Goal: Use online tool/utility: Utilize a website feature to perform a specific function

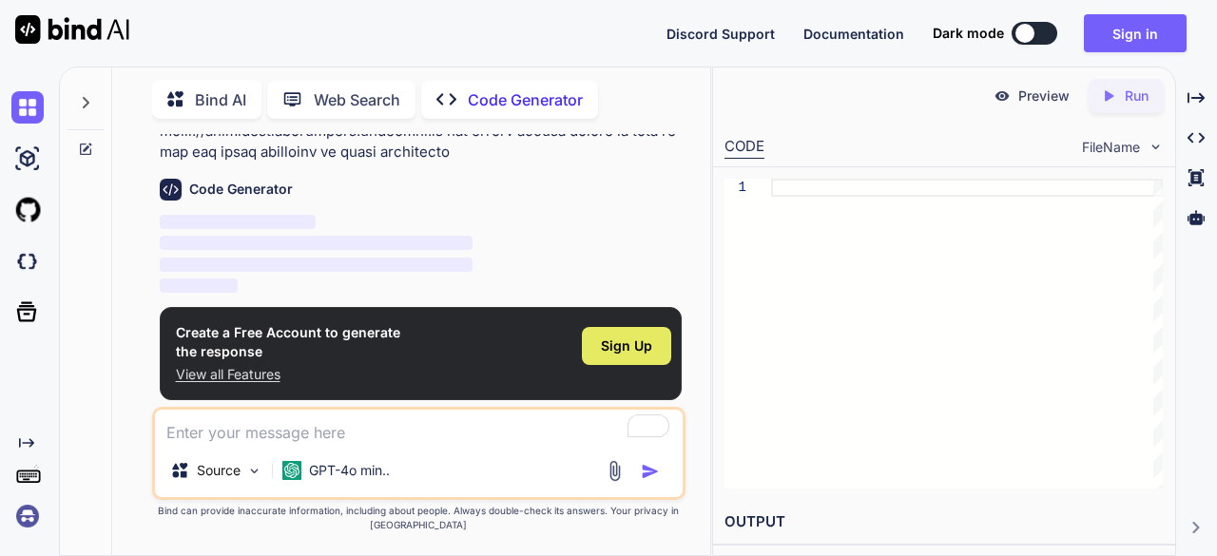
click at [619, 353] on span "Sign Up" at bounding box center [626, 346] width 51 height 19
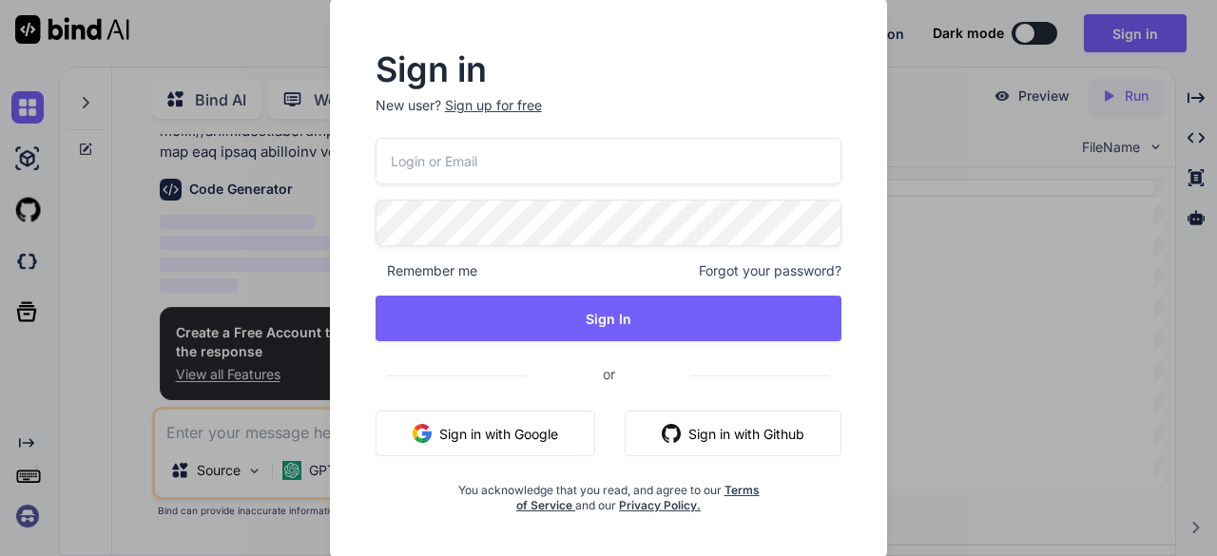
click at [572, 163] on input "email" at bounding box center [609, 161] width 467 height 47
click at [546, 449] on button "Sign in with Google" at bounding box center [486, 434] width 220 height 46
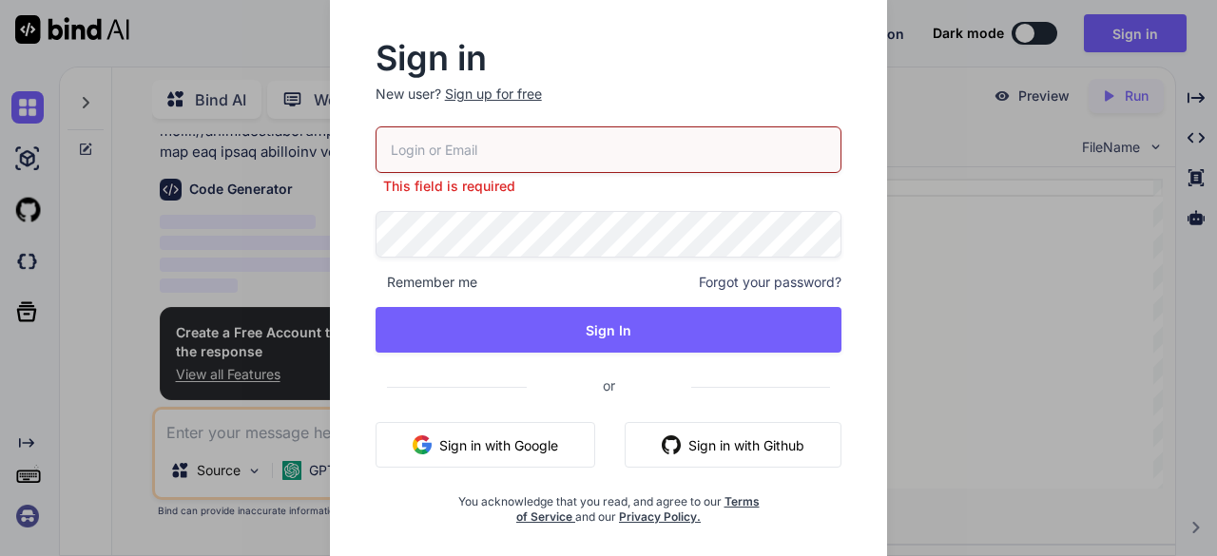
click at [532, 448] on button "Sign in with Google" at bounding box center [486, 445] width 220 height 46
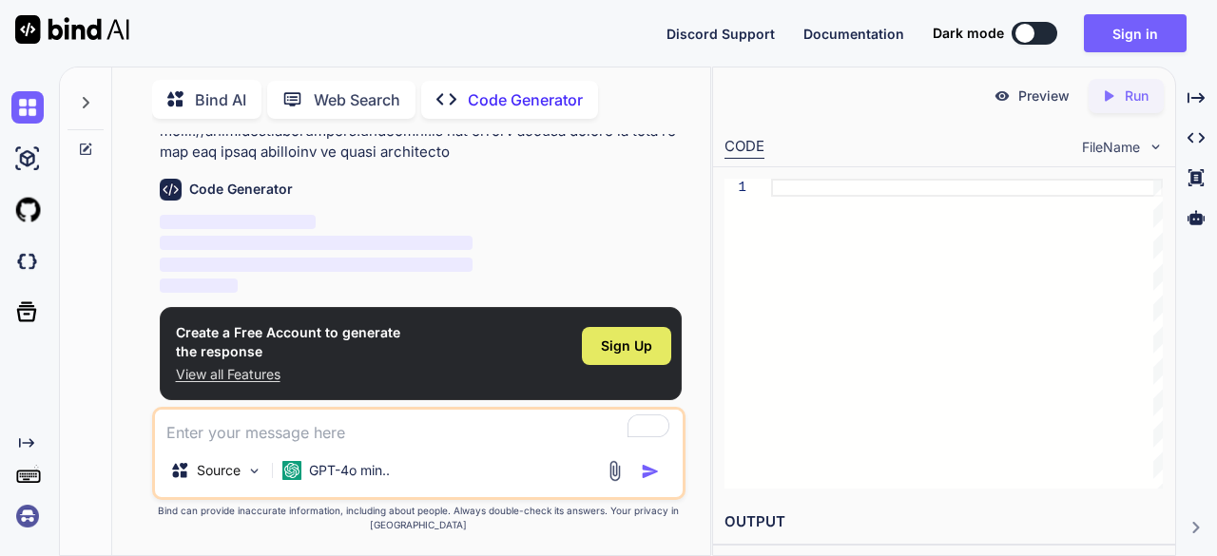
click at [622, 349] on span "Sign Up" at bounding box center [626, 346] width 51 height 19
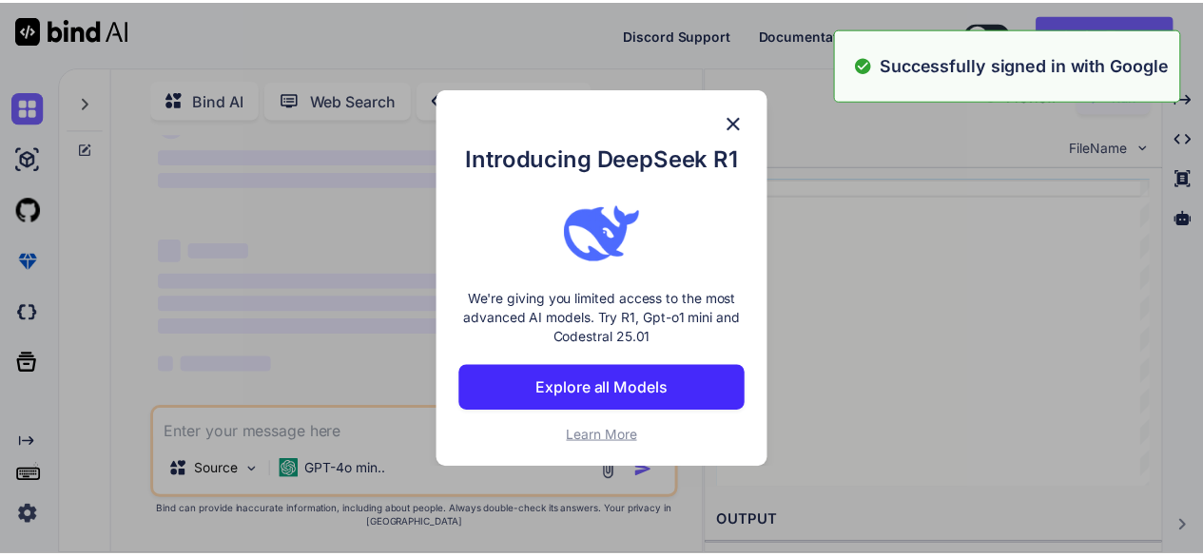
scroll to position [62, 0]
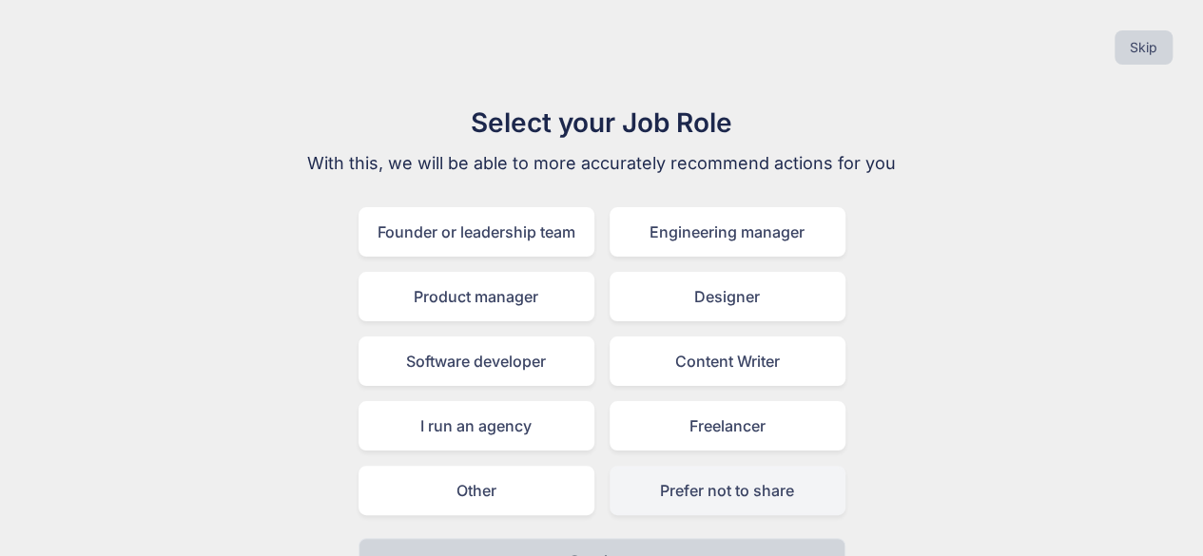
click at [771, 490] on div "Prefer not to share" at bounding box center [727, 490] width 236 height 49
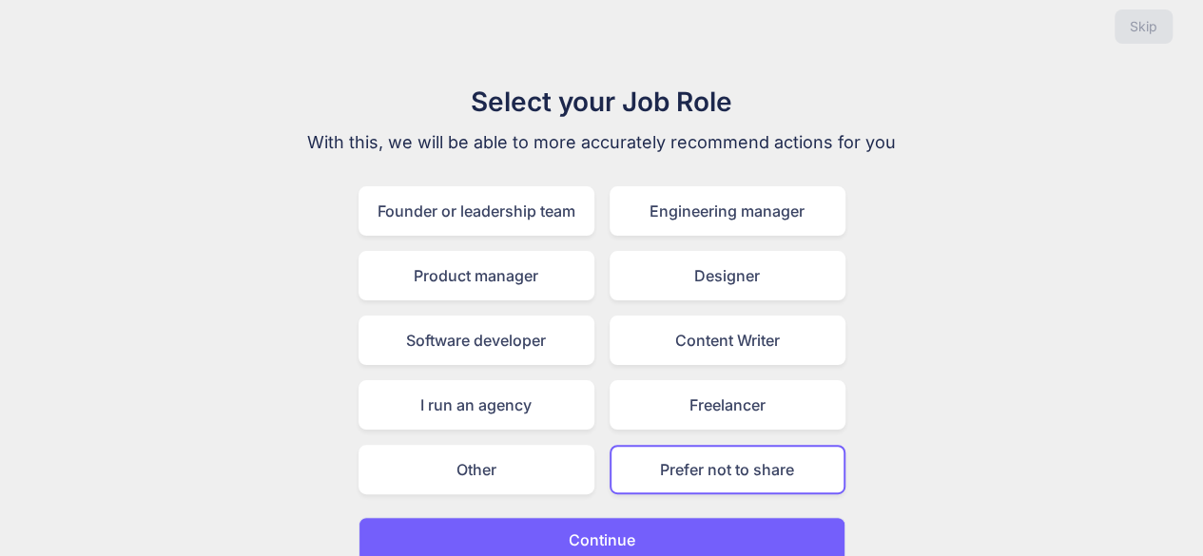
scroll to position [42, 0]
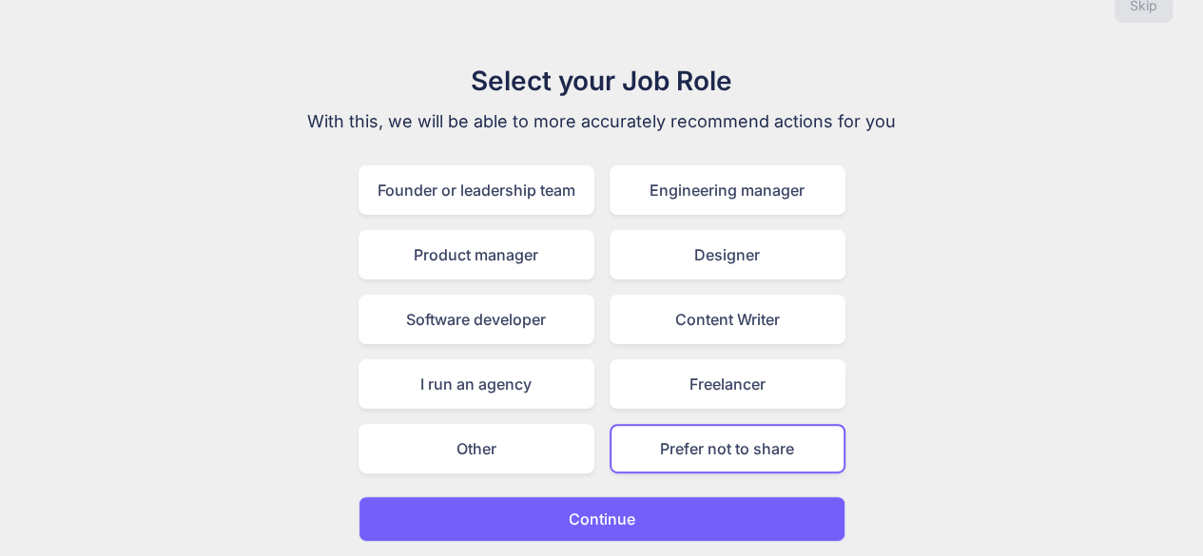
click at [705, 509] on button "Continue" at bounding box center [601, 519] width 487 height 46
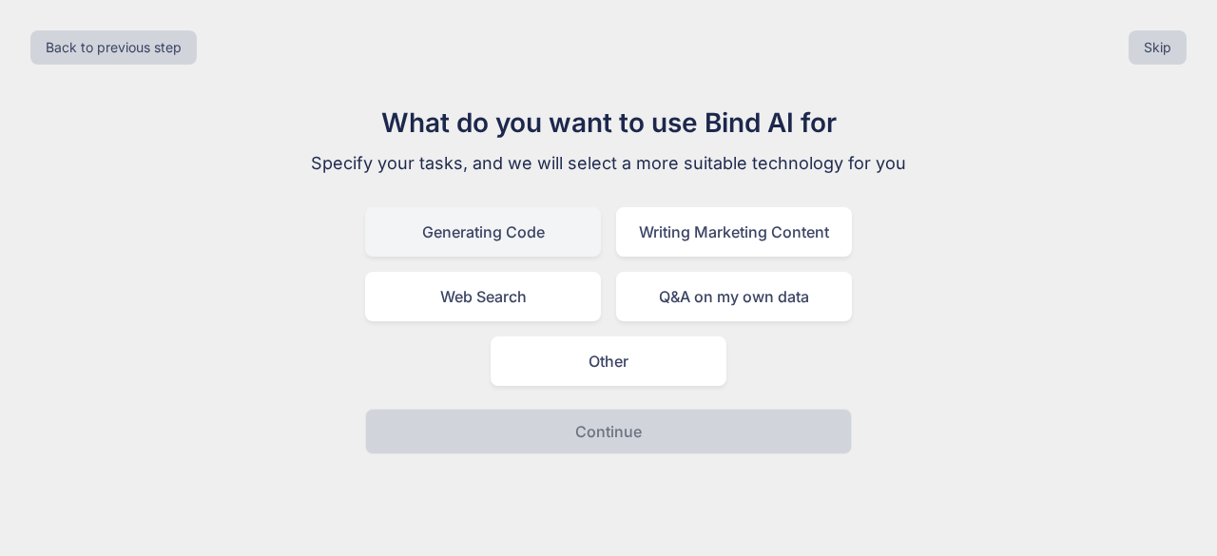
click at [513, 222] on div "Generating Code" at bounding box center [483, 231] width 236 height 49
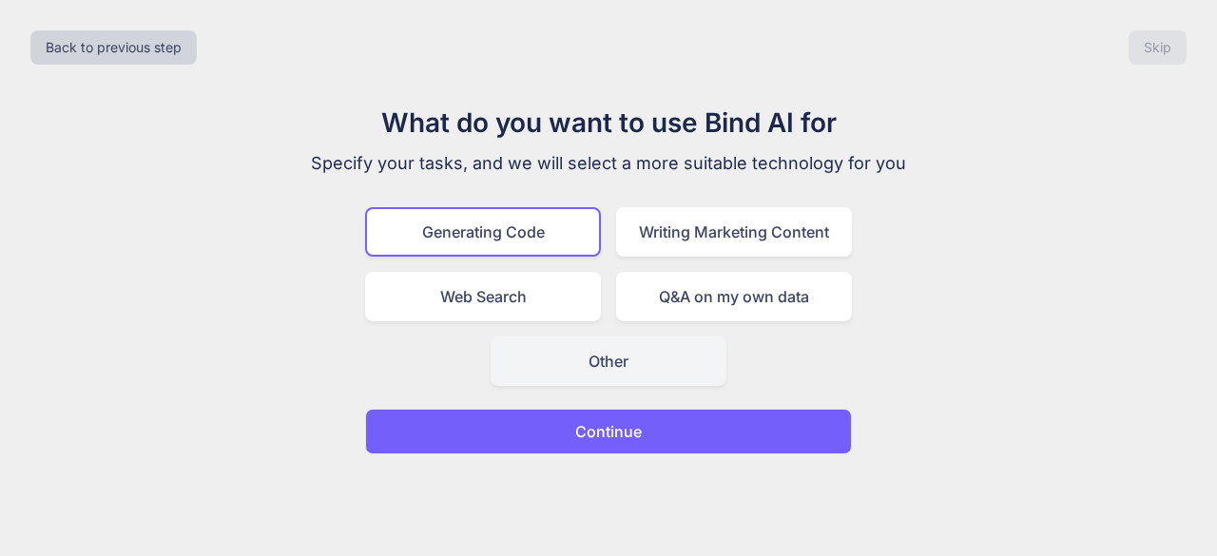
click at [643, 345] on div "Other" at bounding box center [609, 361] width 236 height 49
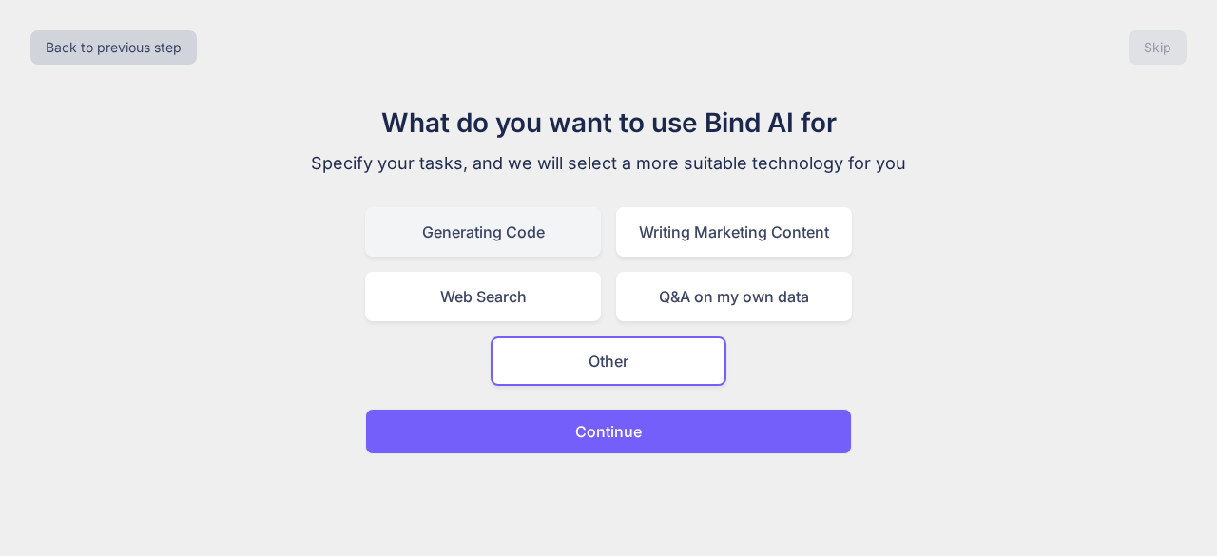
click at [487, 234] on div "Generating Code" at bounding box center [483, 231] width 236 height 49
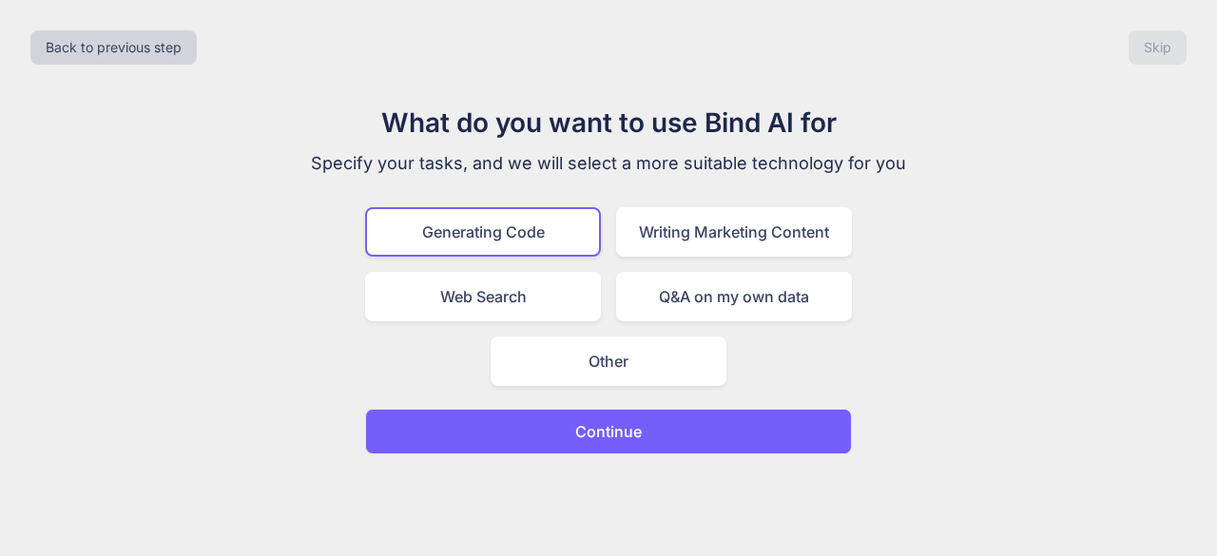
click at [702, 436] on button "Continue" at bounding box center [608, 432] width 487 height 46
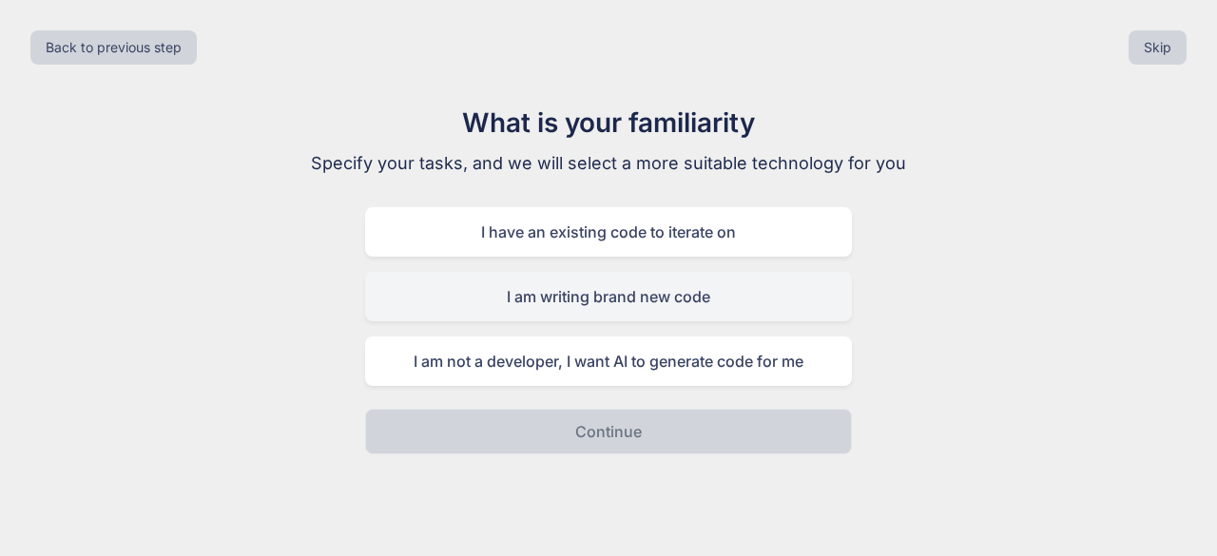
click at [654, 301] on div "I am writing brand new code" at bounding box center [608, 296] width 487 height 49
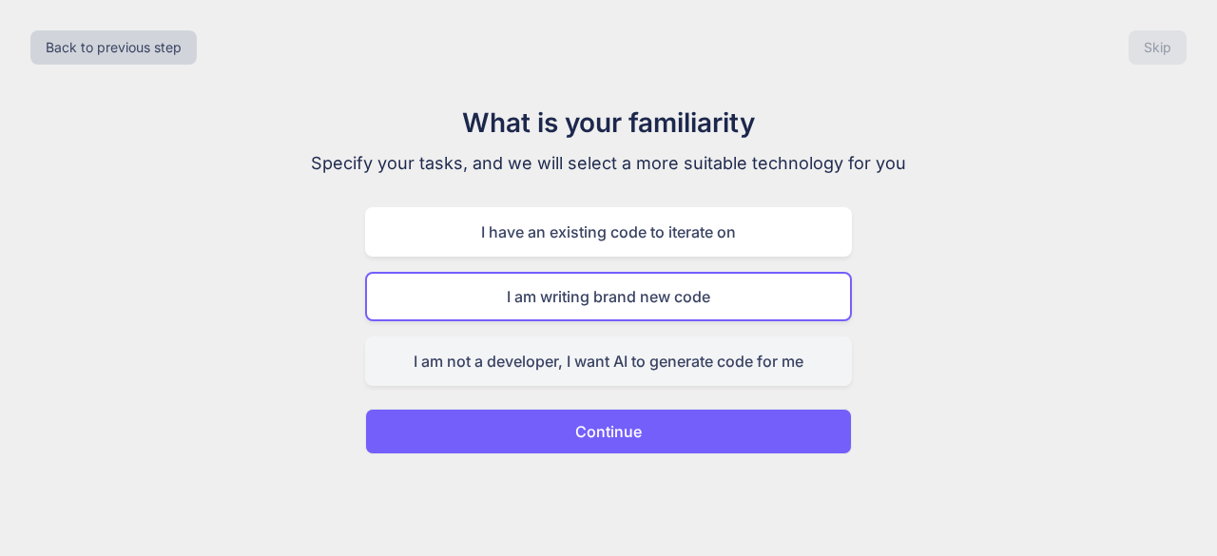
click at [616, 371] on div "I am not a developer, I want AI to generate code for me" at bounding box center [608, 361] width 487 height 49
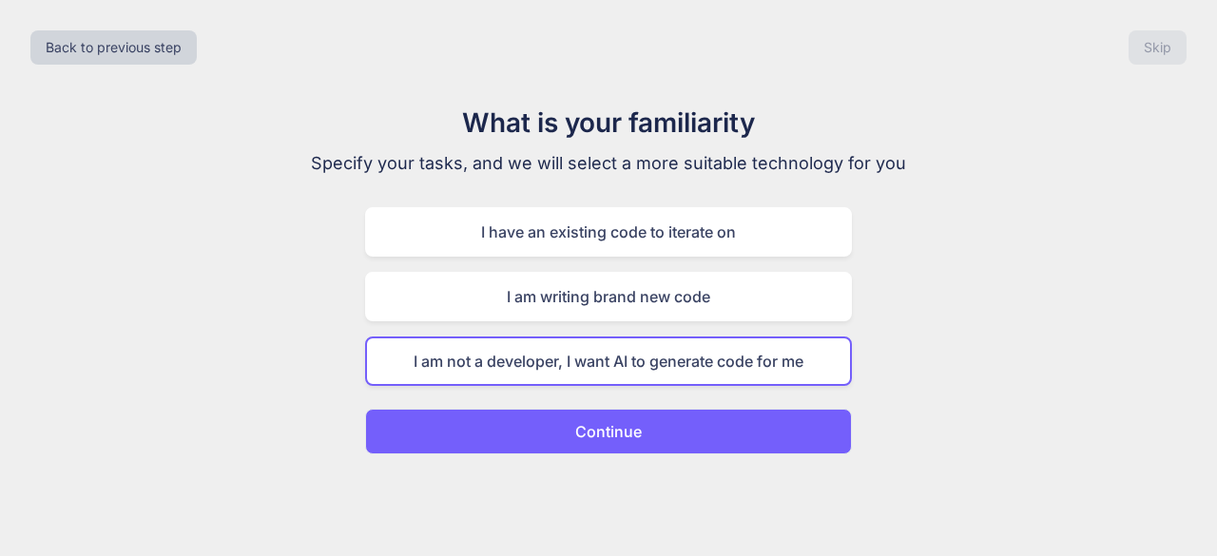
click at [729, 442] on button "Continue" at bounding box center [608, 432] width 487 height 46
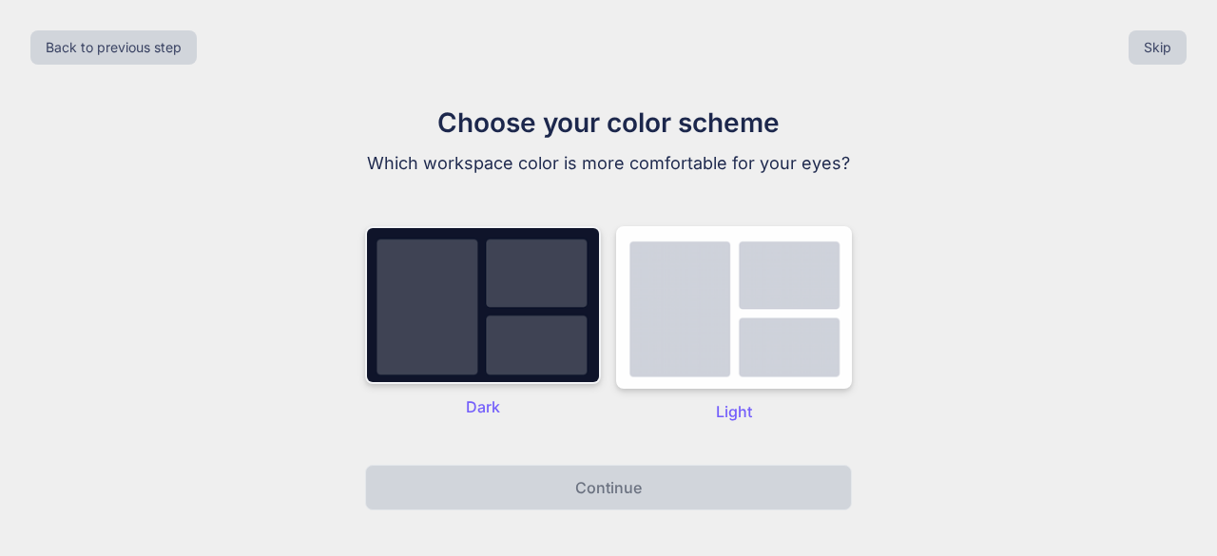
click at [483, 333] on img at bounding box center [483, 305] width 236 height 158
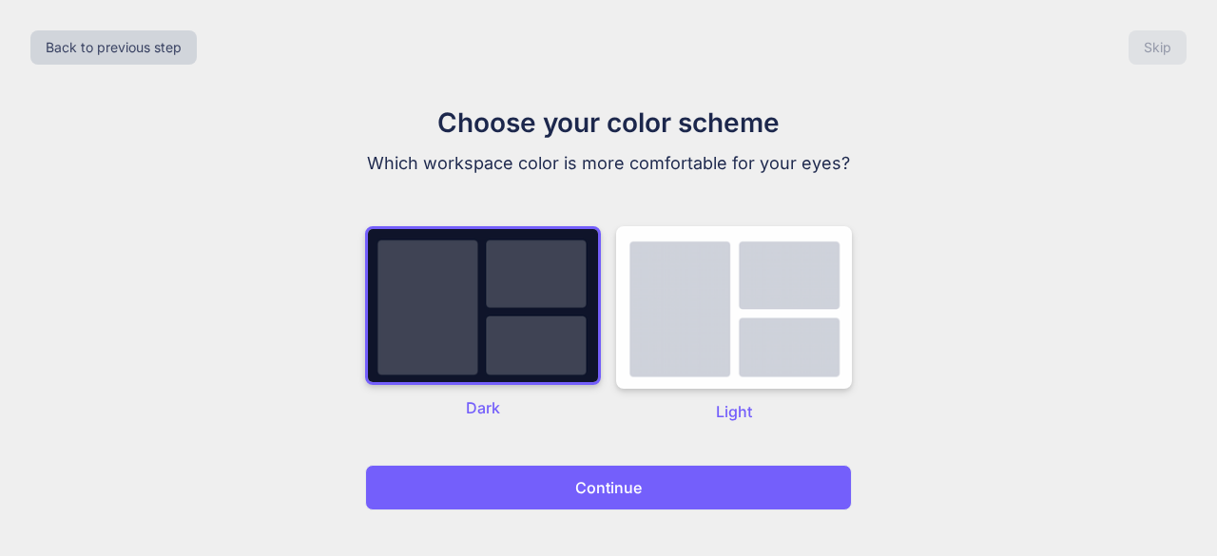
click at [614, 505] on button "Continue" at bounding box center [608, 488] width 487 height 46
click at [620, 495] on p "Continue" at bounding box center [608, 487] width 67 height 23
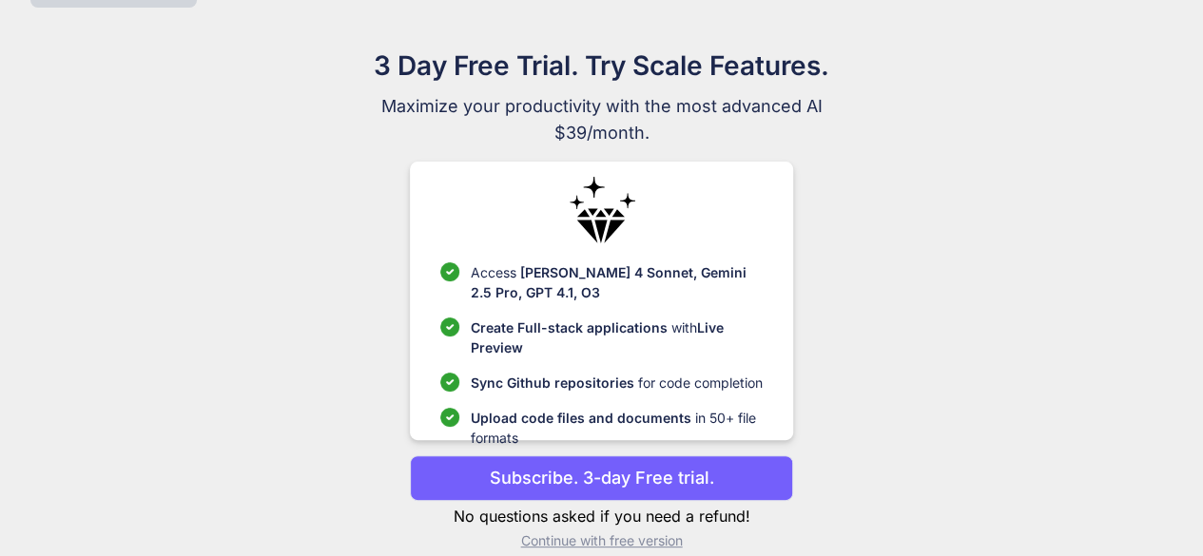
scroll to position [81, 0]
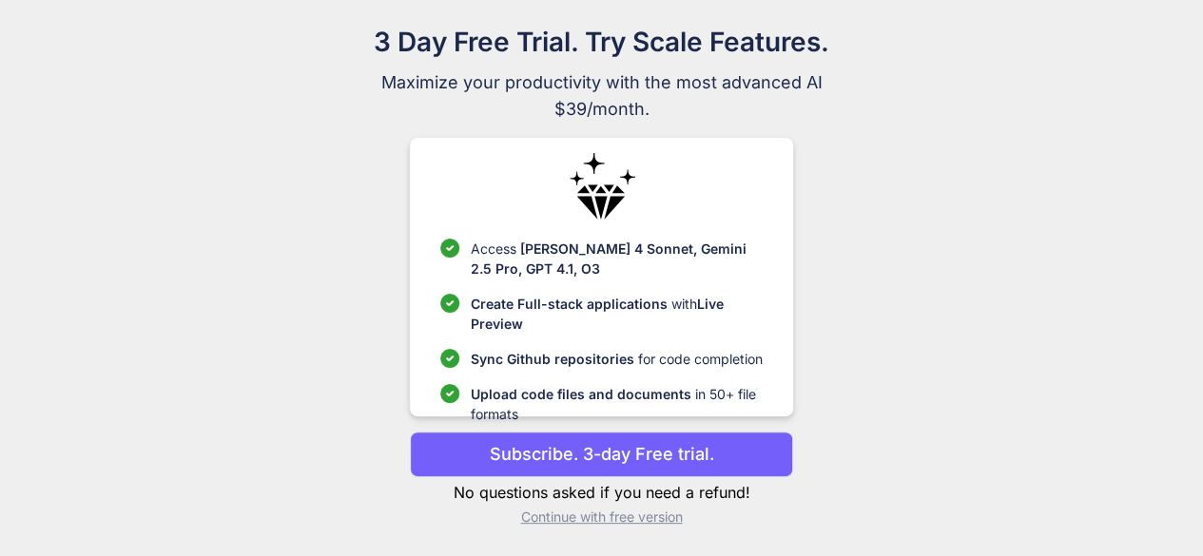
click at [607, 515] on p "Continue with free version" at bounding box center [601, 517] width 383 height 19
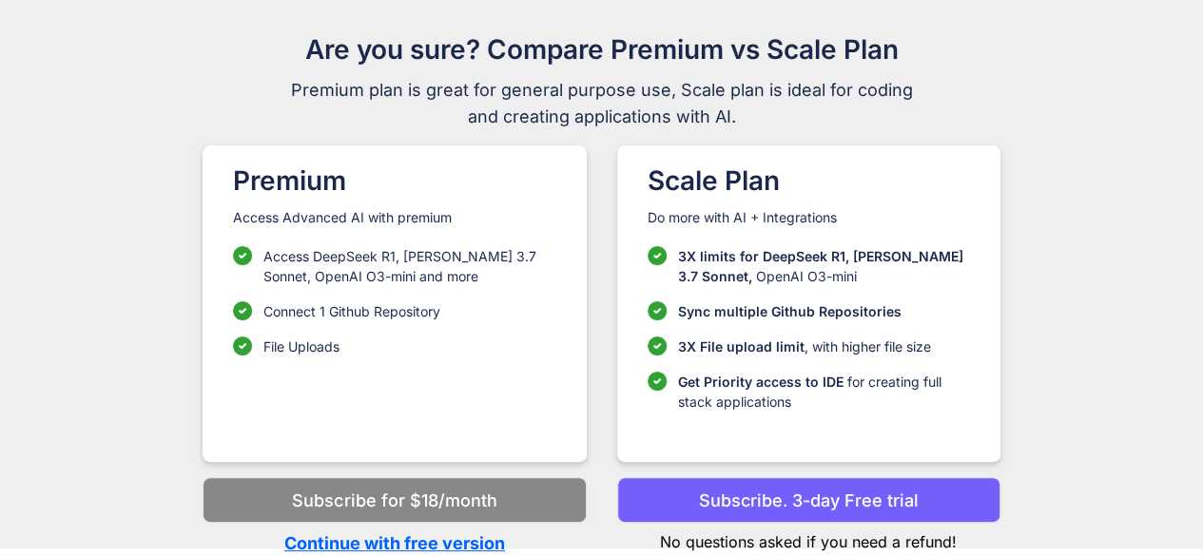
scroll to position [72, 0]
click at [437, 537] on p "Continue with free version" at bounding box center [394, 544] width 383 height 26
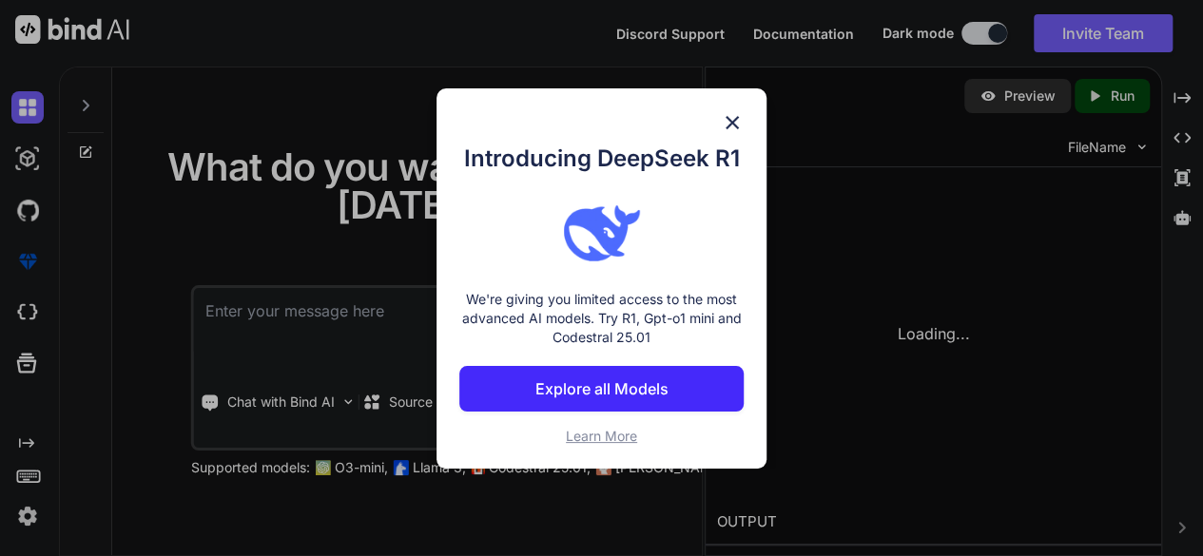
drag, startPoint x: 437, startPoint y: 537, endPoint x: 449, endPoint y: 546, distance: 14.3
click at [449, 546] on div "Introducing DeepSeek R1 We're giving you limited access to the most advanced AI…" at bounding box center [601, 278] width 1203 height 556
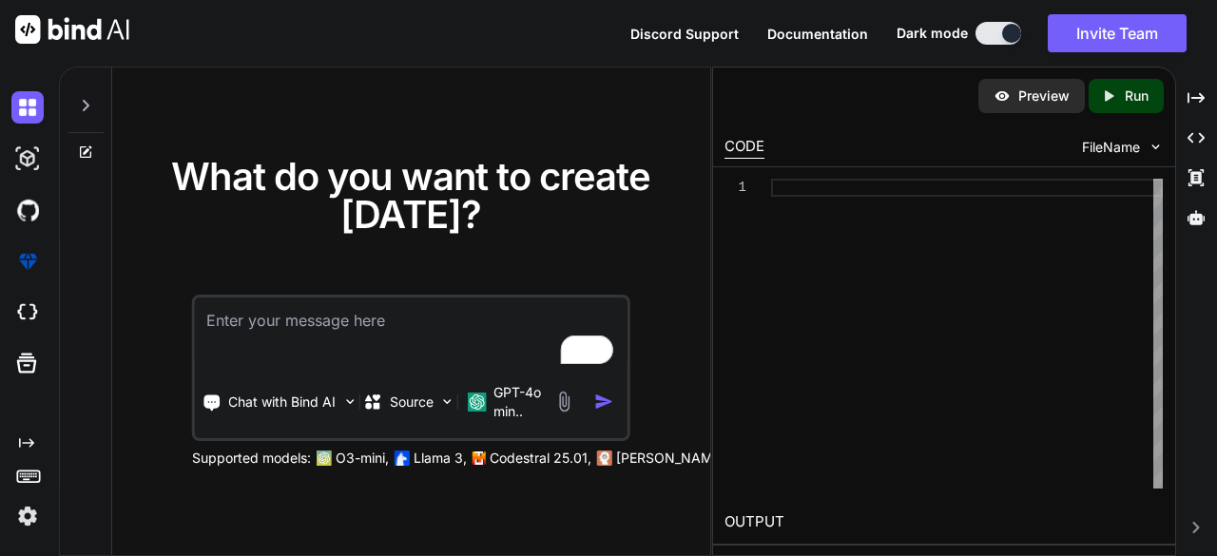
click at [350, 346] on textarea "To enrich screen reader interactions, please activate Accessibility in Grammarl…" at bounding box center [411, 333] width 433 height 70
paste textarea "in html and js (in the code editor) make a replica of the writing program campf…"
type textarea "x"
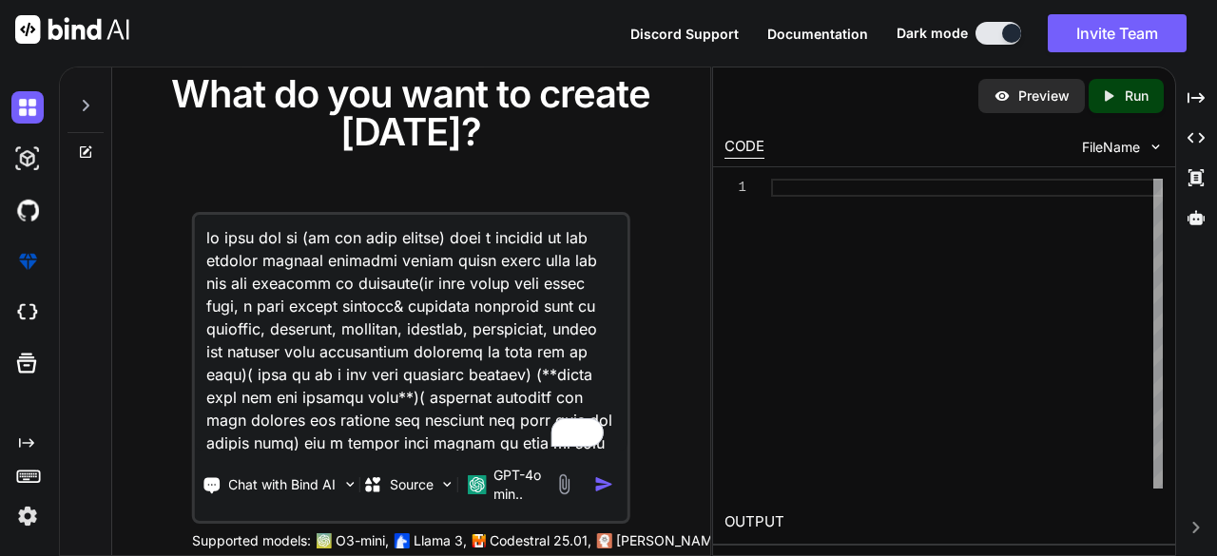
scroll to position [481, 0]
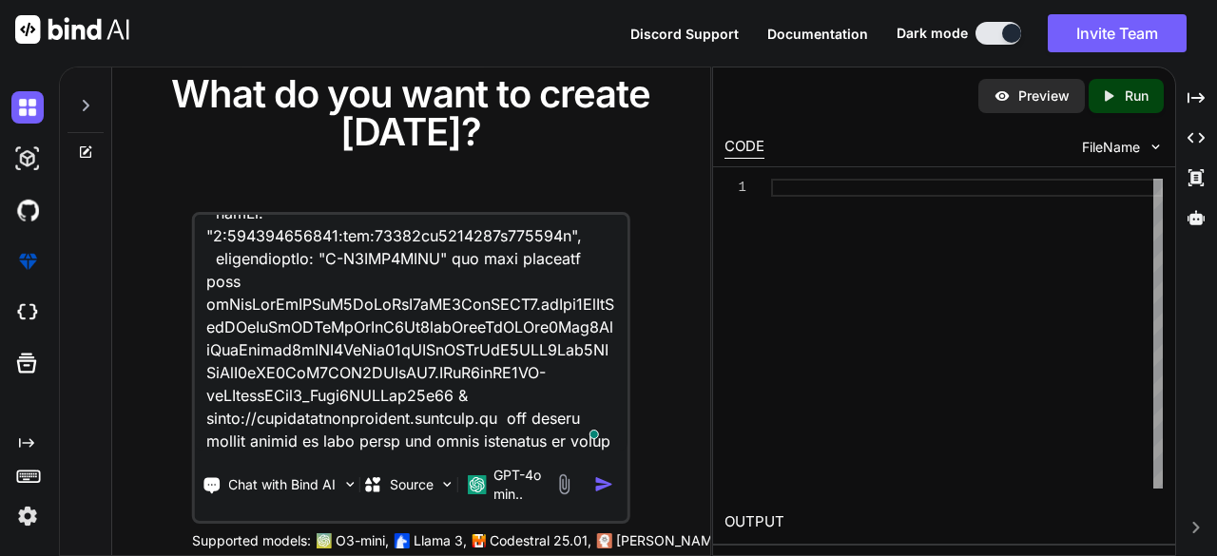
type textarea "in html and js (in the code editor) make a replica of the writing program campf…"
click at [608, 487] on img "button" at bounding box center [604, 484] width 20 height 20
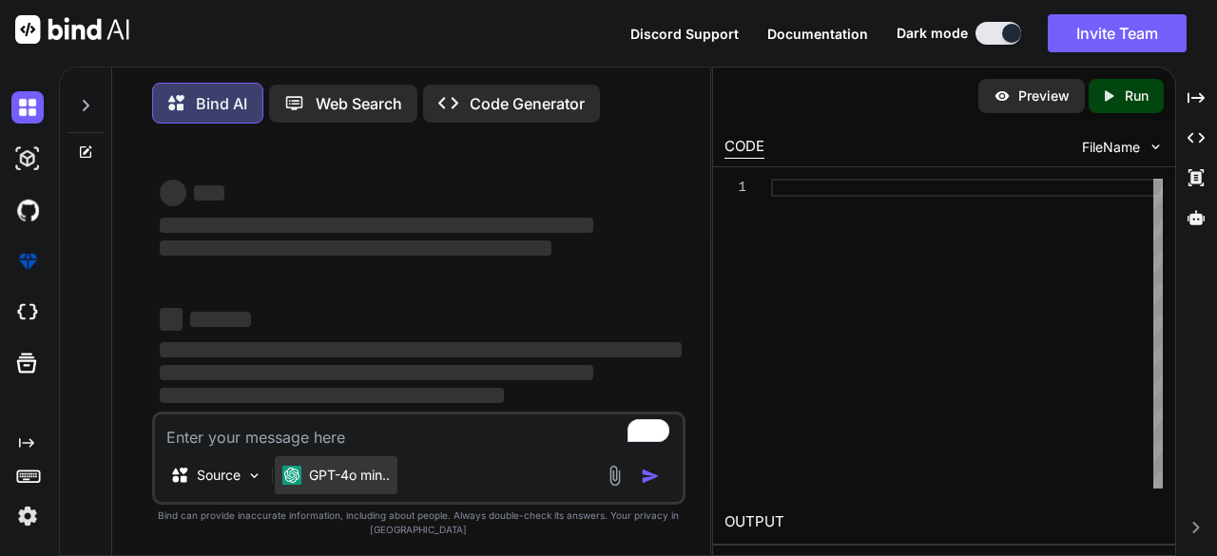
click at [390, 492] on div "GPT-4o min.." at bounding box center [336, 475] width 123 height 38
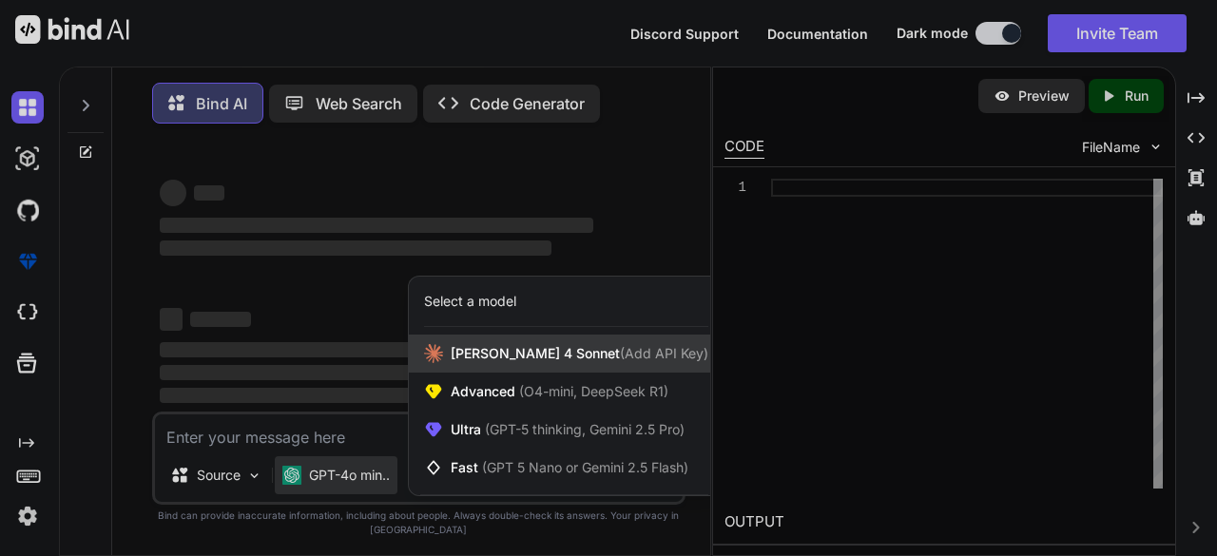
click at [585, 347] on div "[PERSON_NAME] 4 Sonnet (Add API Key)" at bounding box center [564, 354] width 311 height 38
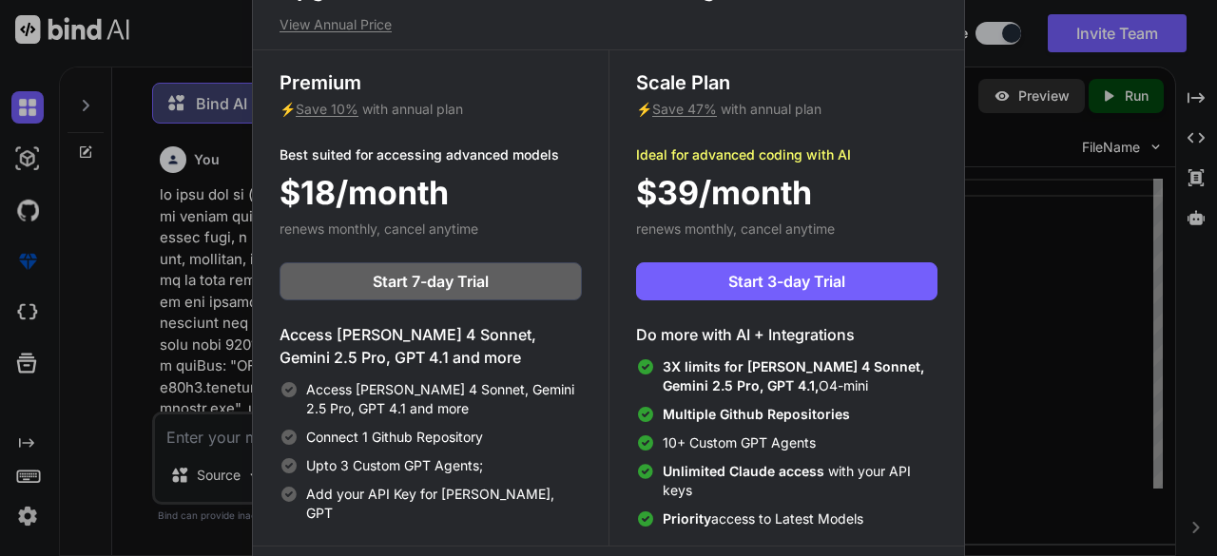
scroll to position [8, 0]
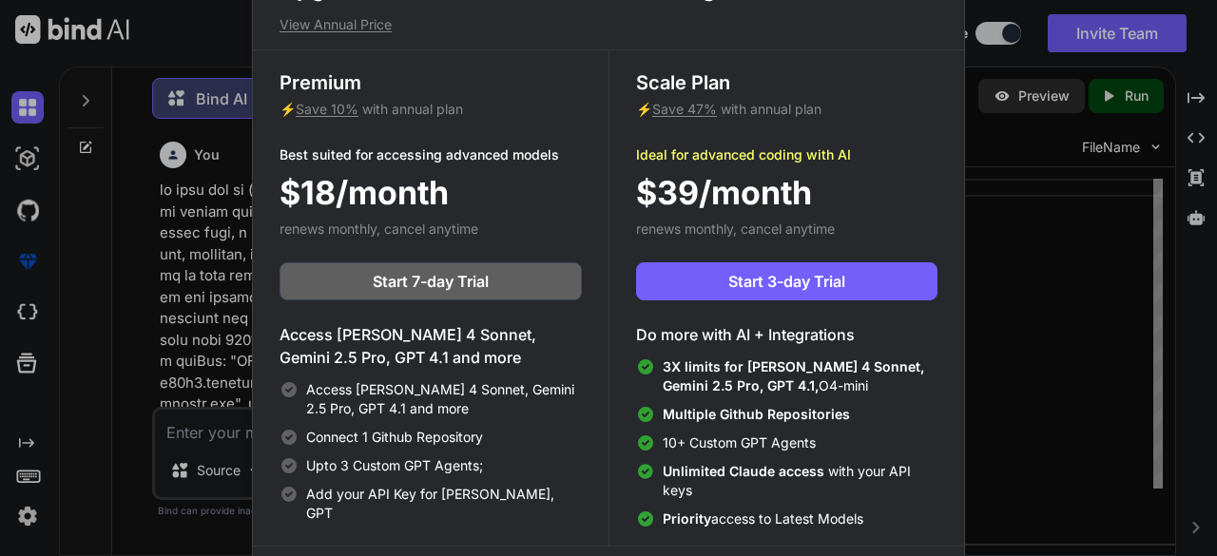
click at [1012, 214] on div "Upgrade to access Advanced AI & Integrations View Annual Price Premium ⚡ Save 1…" at bounding box center [608, 278] width 1217 height 556
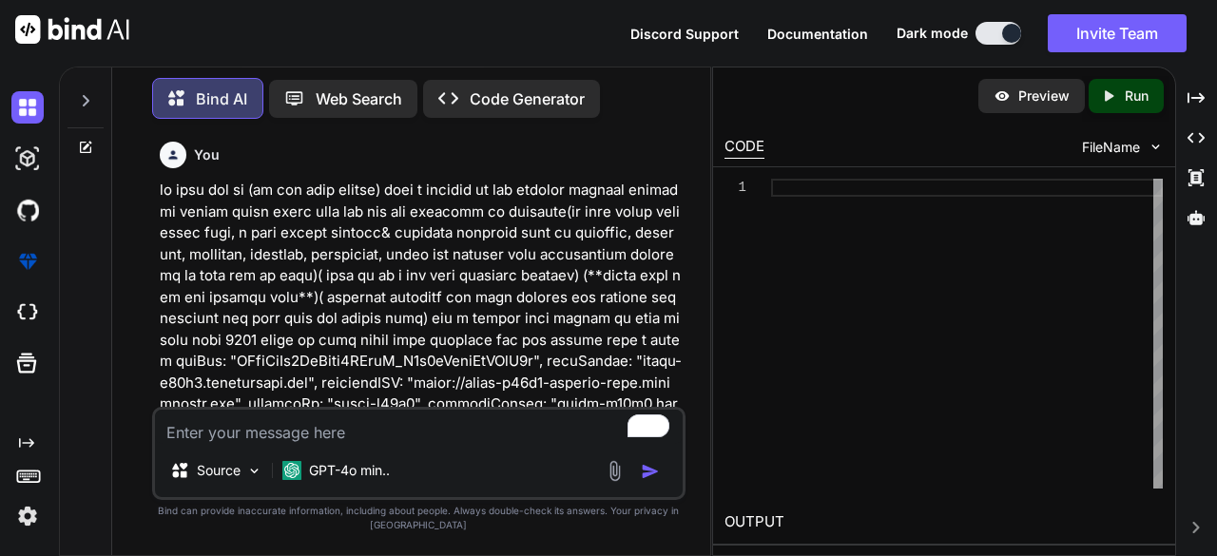
scroll to position [312, 0]
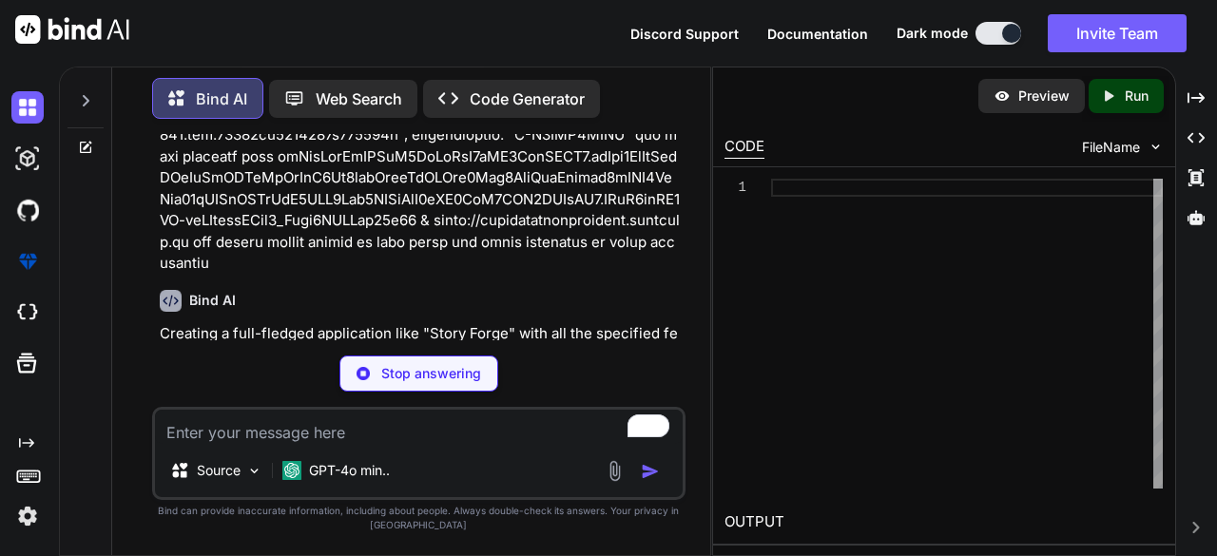
type textarea "x"
type textarea "script> <script src="script.js"></script> </body> </html>"
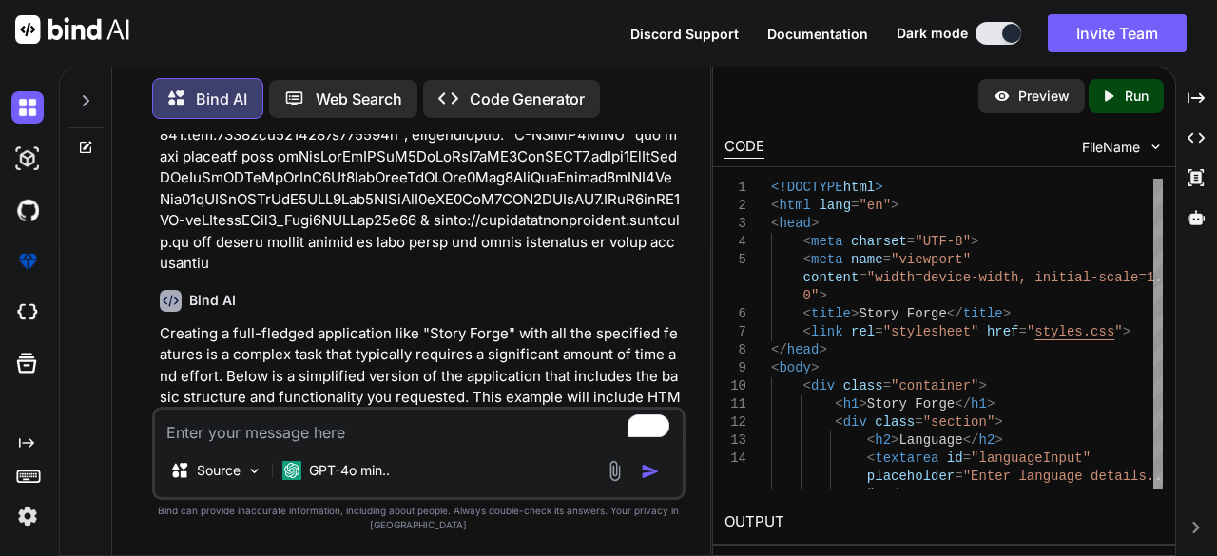
click at [1124, 82] on div "Created with Pixso. Run" at bounding box center [1126, 96] width 75 height 34
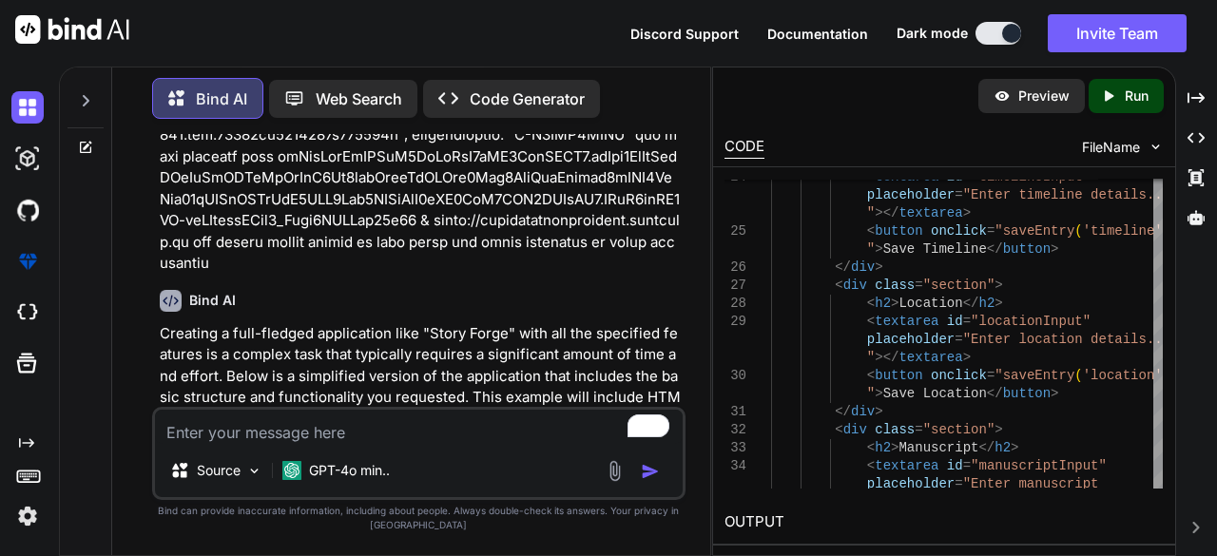
click at [1112, 102] on icon "Created with Pixso." at bounding box center [1108, 95] width 17 height 17
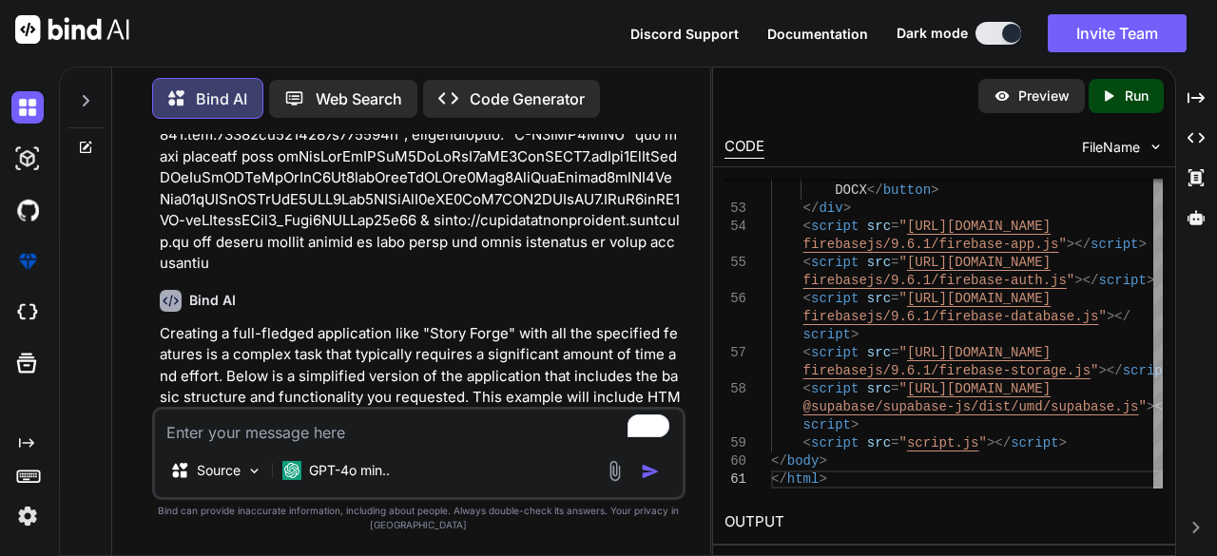
click at [1093, 98] on div "Created with Pixso. Run" at bounding box center [1126, 96] width 75 height 34
click at [1053, 94] on p "Preview" at bounding box center [1049, 96] width 51 height 19
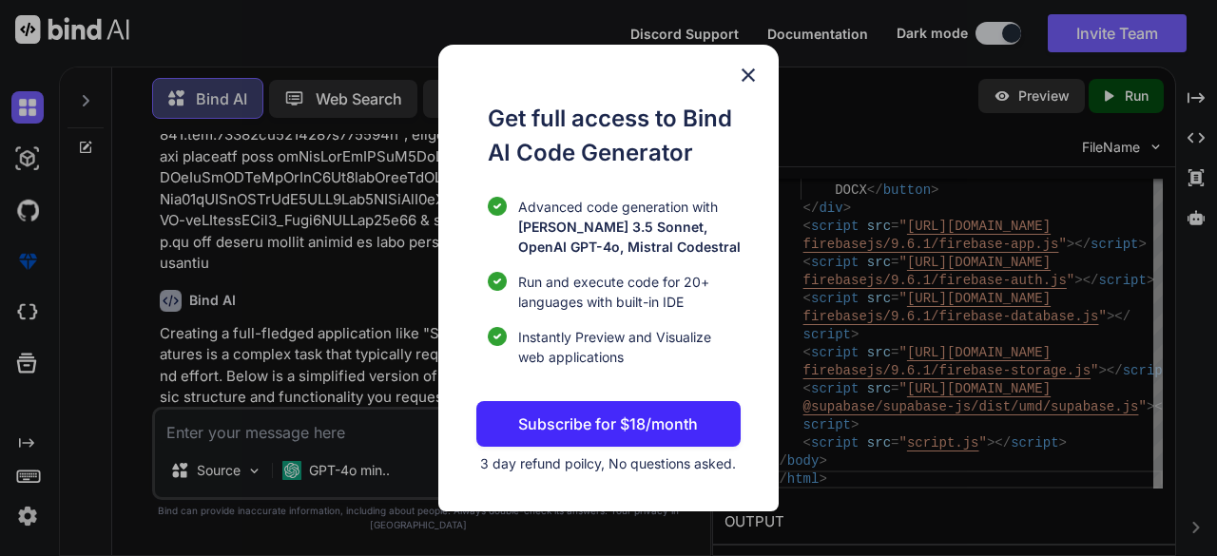
click at [734, 85] on div "Get full access to Bind AI Code Generator Advanced code generation with [PERSON…" at bounding box center [608, 278] width 340 height 467
click at [737, 84] on img at bounding box center [748, 75] width 23 height 23
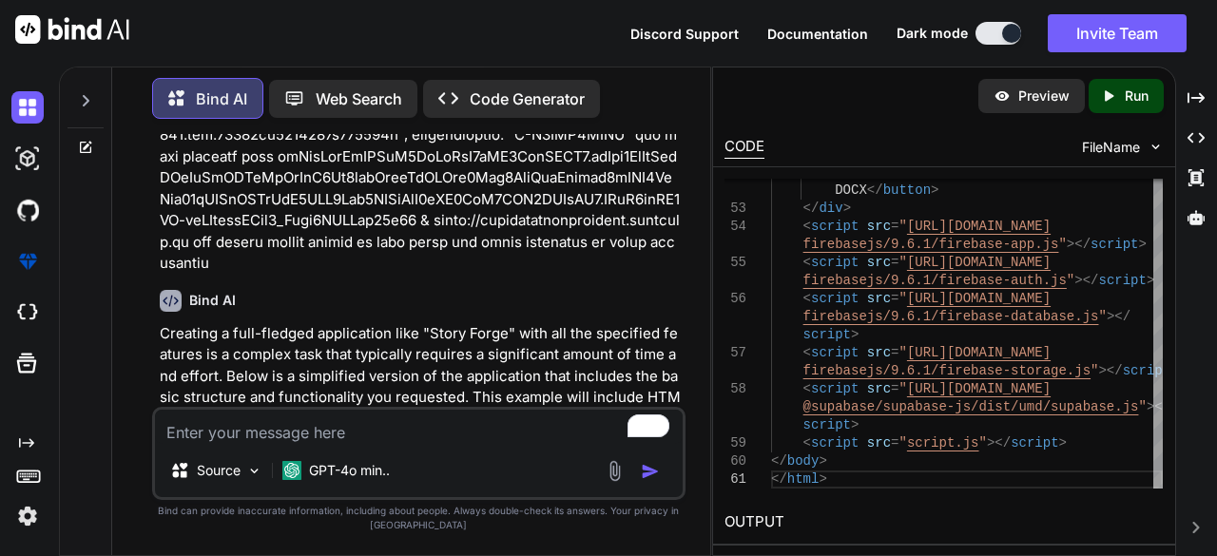
click at [502, 97] on p "Code Generator" at bounding box center [527, 98] width 115 height 23
type textarea "x"
